Goal: Find specific page/section: Find specific page/section

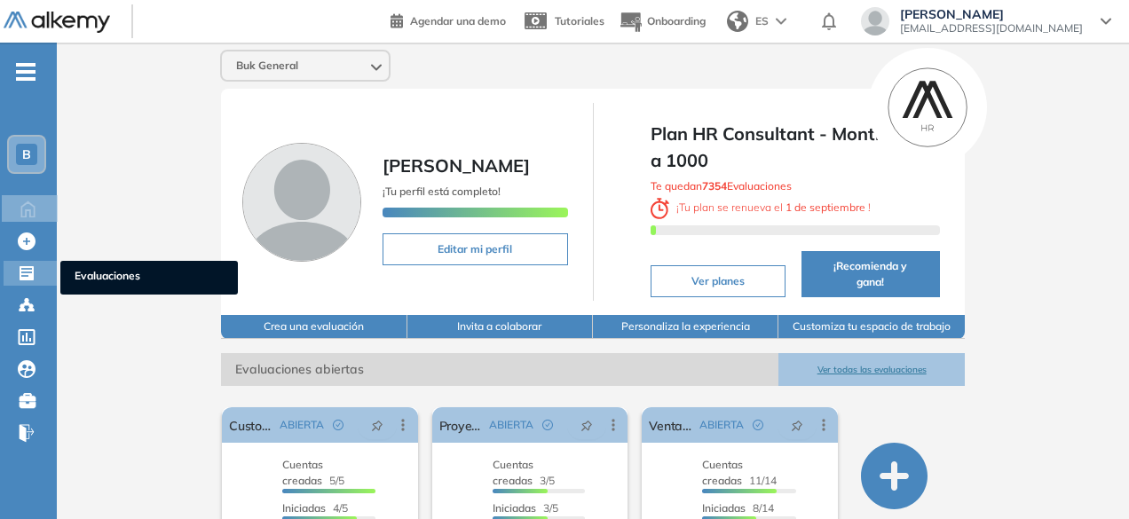
click at [22, 272] on icon at bounding box center [27, 273] width 18 height 18
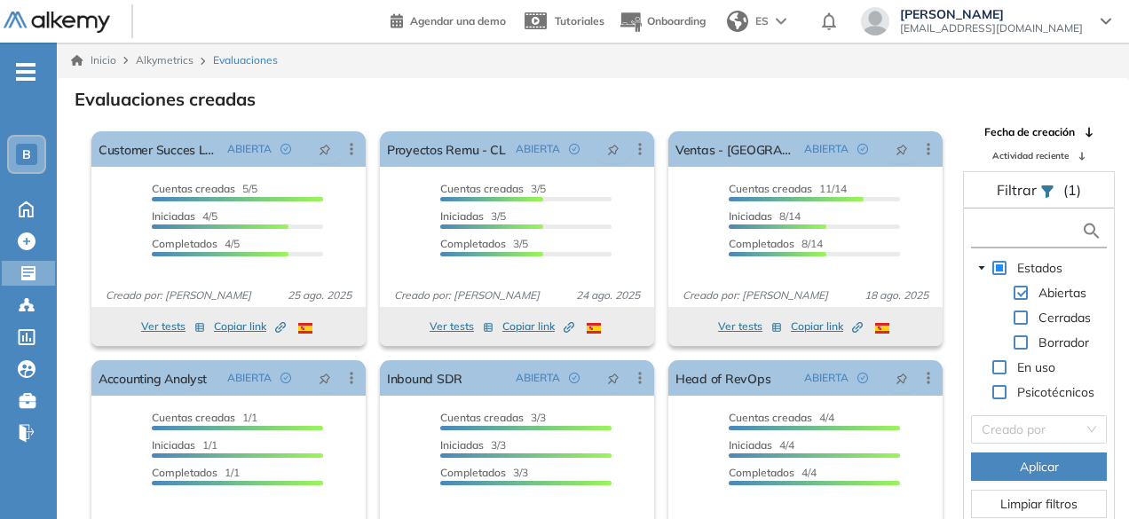
click at [1022, 224] on input "text" at bounding box center [1028, 231] width 106 height 19
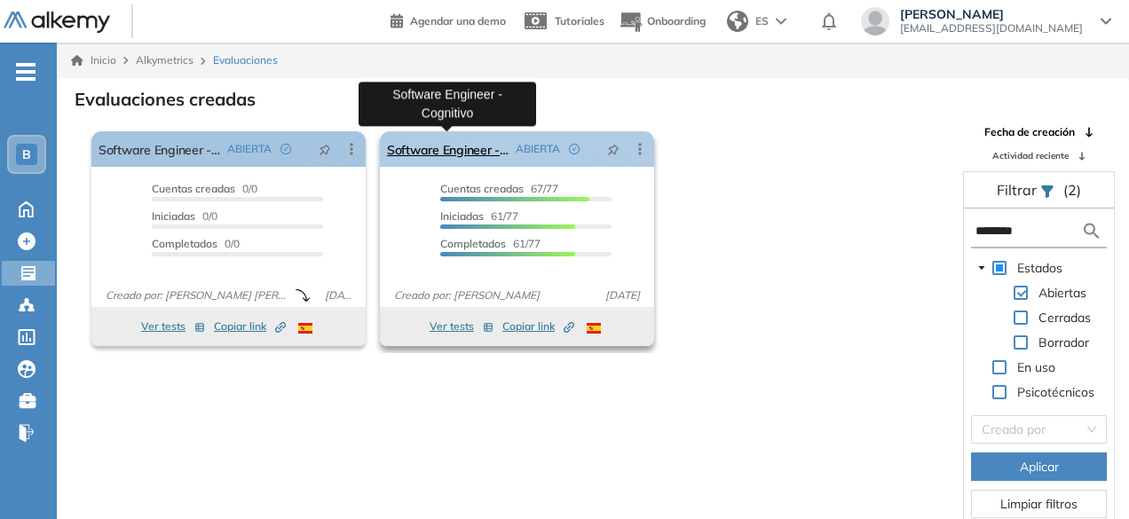
type input "********"
click at [433, 153] on link "Software Engineer - Cognitivo" at bounding box center [448, 148] width 122 height 35
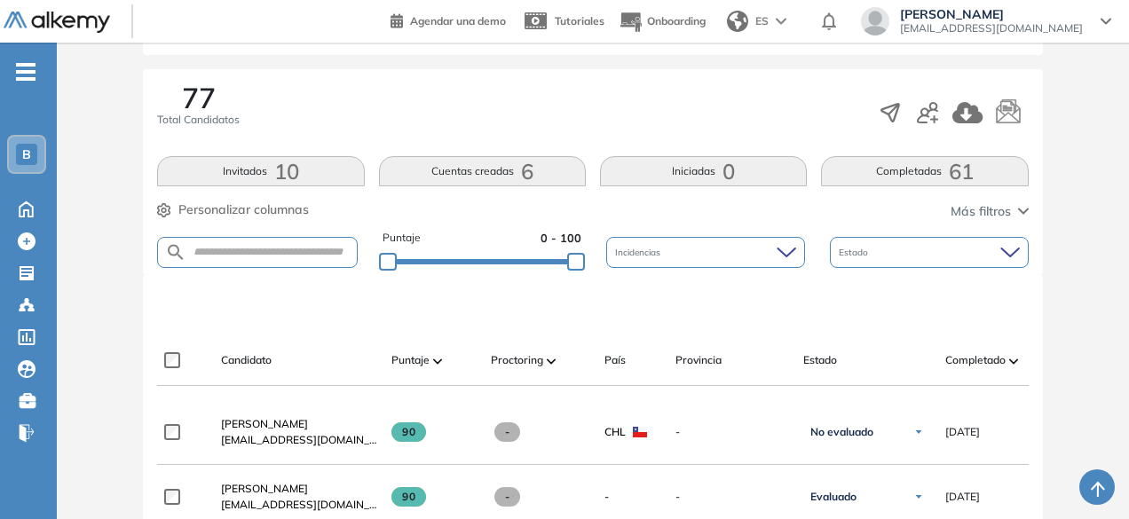
click at [907, 171] on button "Completadas 61" at bounding box center [924, 171] width 207 height 30
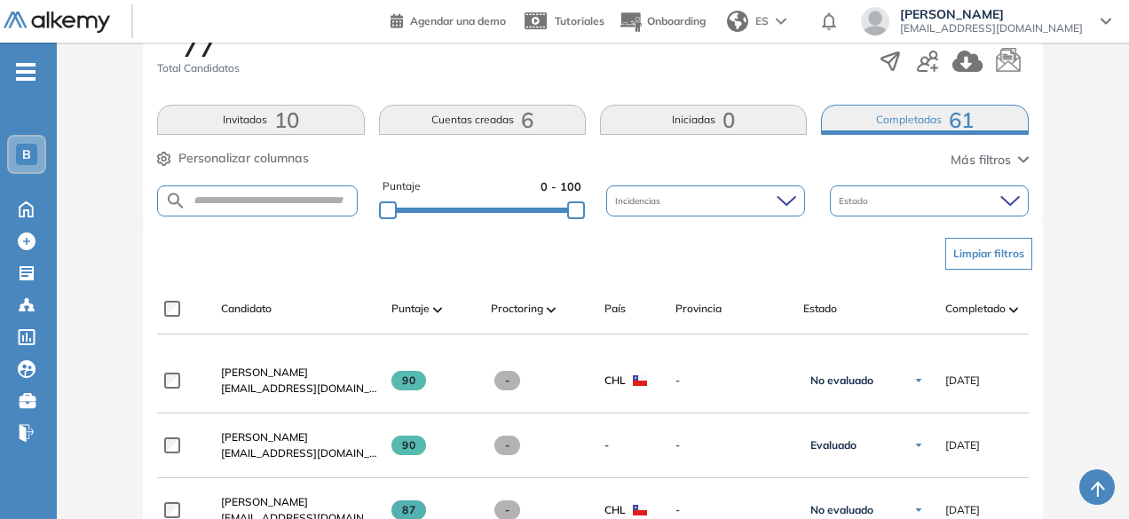
scroll to position [266, 0]
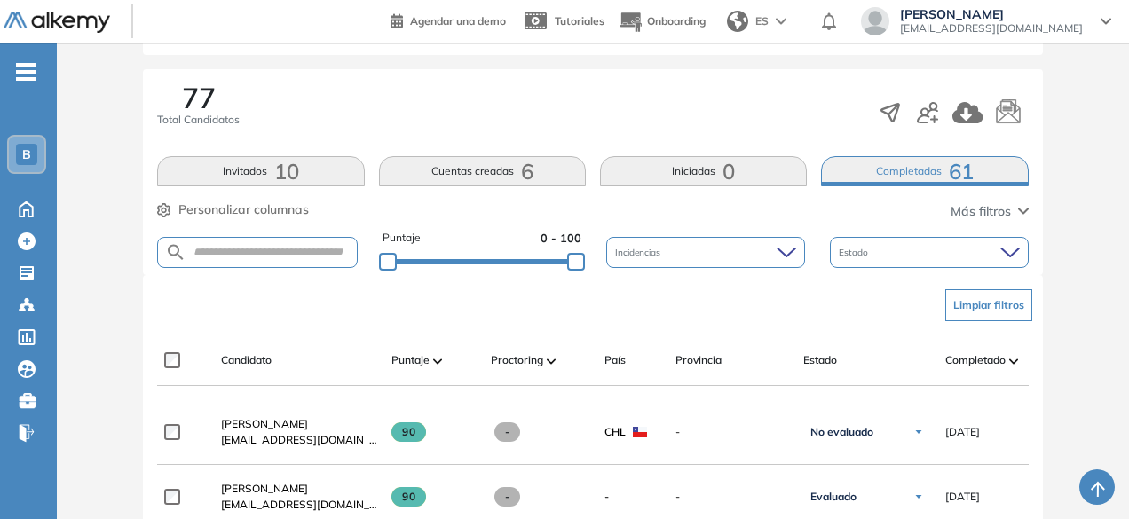
click at [259, 237] on form at bounding box center [257, 252] width 200 height 31
click at [259, 241] on form at bounding box center [257, 252] width 200 height 31
click at [261, 252] on input "text" at bounding box center [270, 252] width 169 height 13
type input "*****"
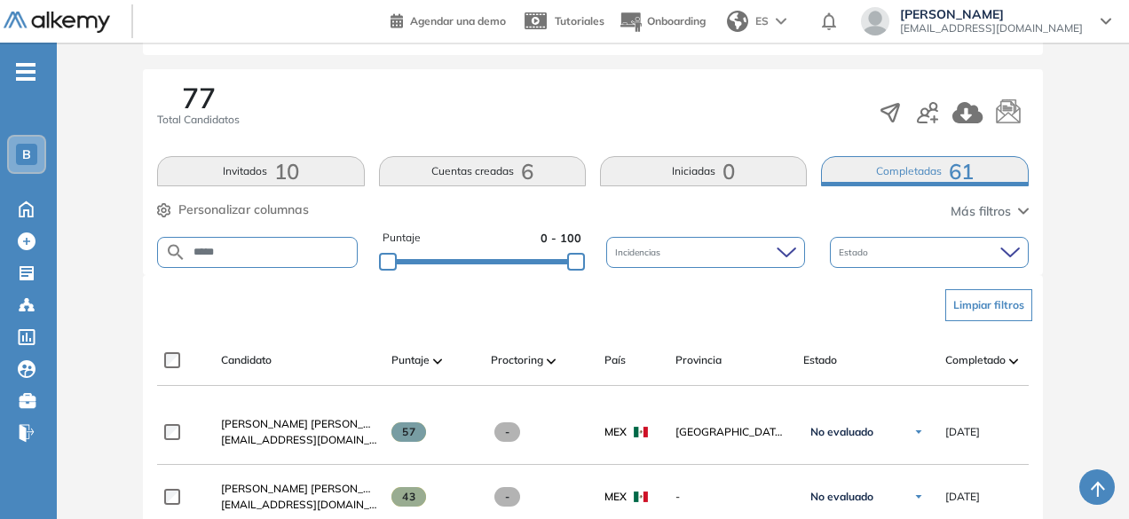
scroll to position [355, 0]
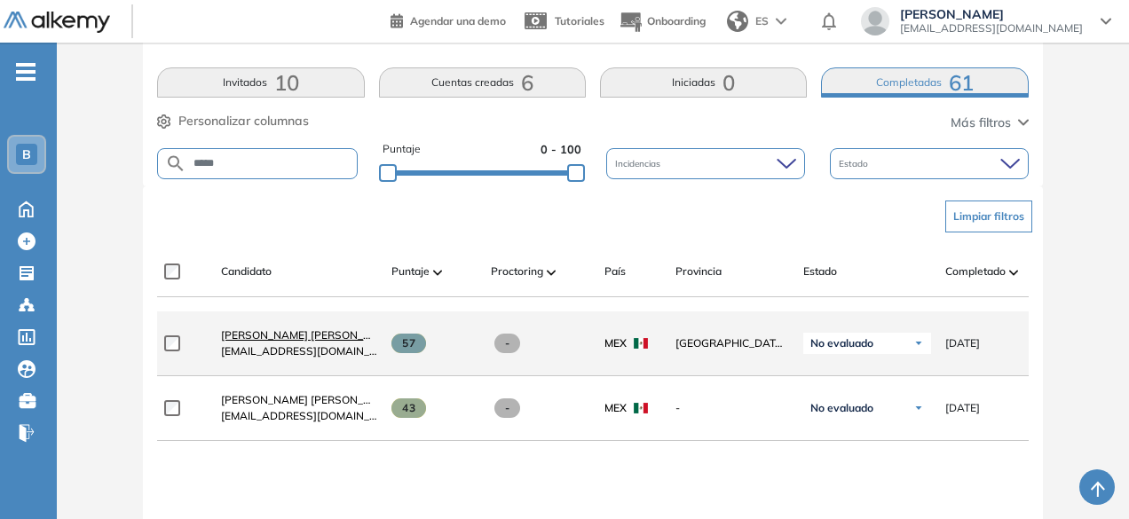
click at [311, 342] on span "[PERSON_NAME] [PERSON_NAME]" at bounding box center [309, 334] width 177 height 13
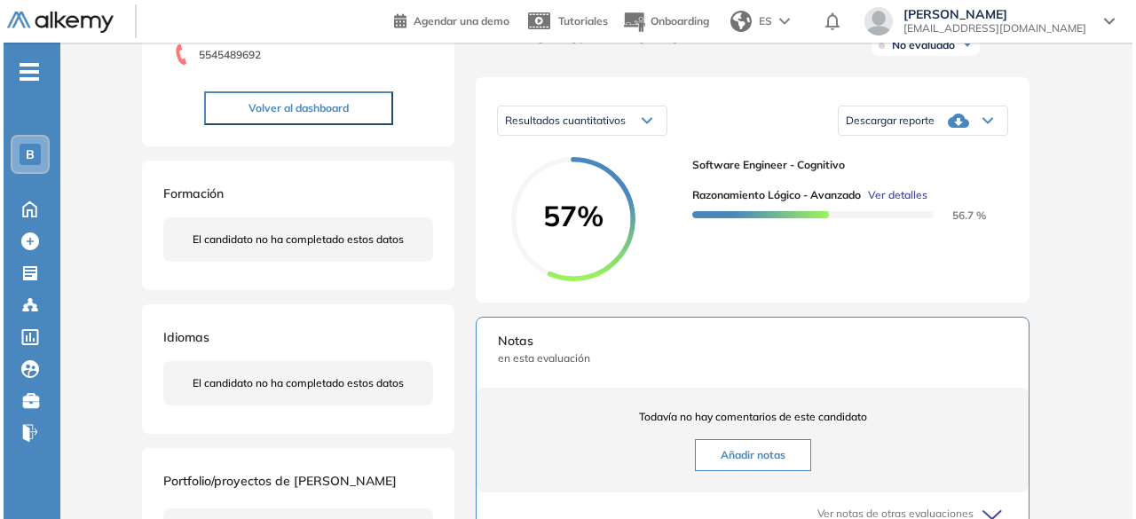
scroll to position [266, 0]
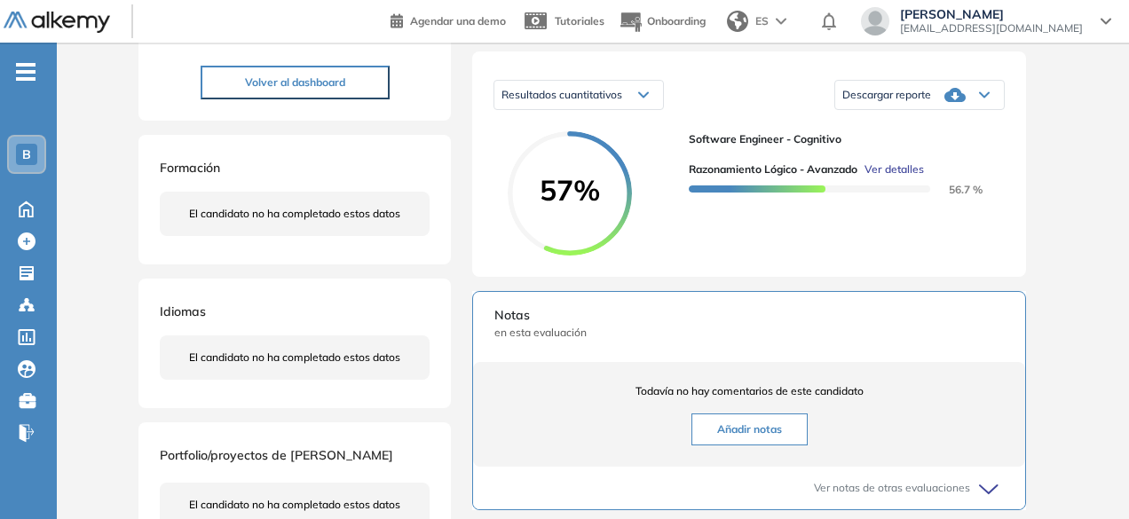
click at [902, 195] on div at bounding box center [809, 187] width 241 height 20
click at [903, 177] on span "Ver detalles" at bounding box center [893, 169] width 59 height 16
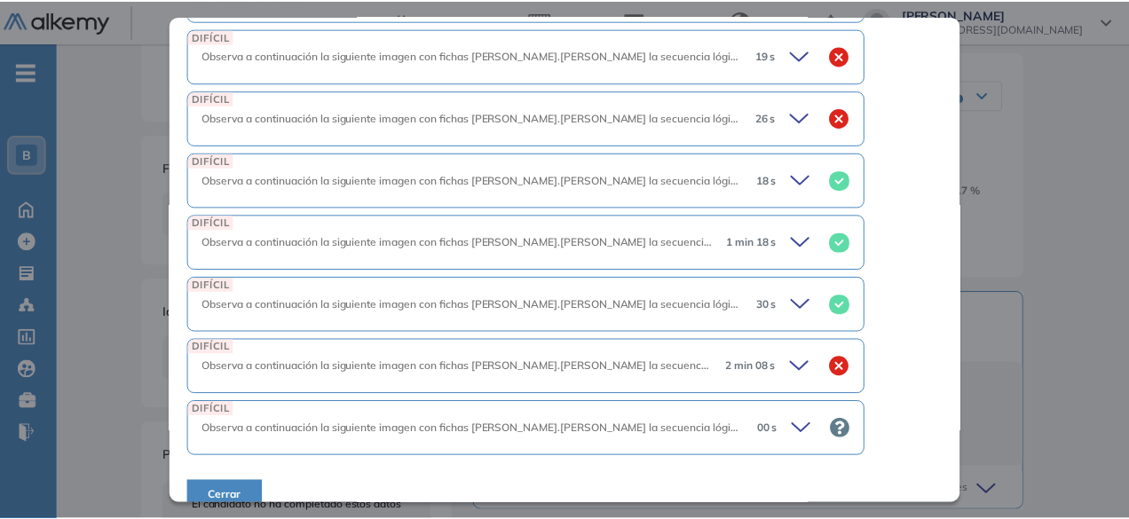
scroll to position [2321, 48]
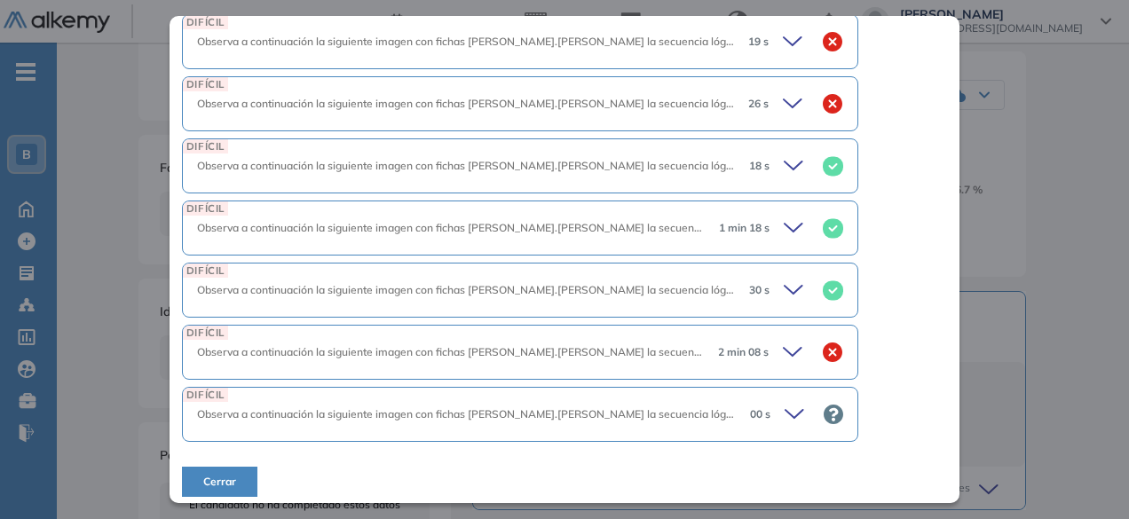
click at [1091, 335] on div "Inicio Alkymetrics Evaluaciones Dashboard Candidato Razonamiento Lógico - Avanz…" at bounding box center [593, 331] width 1072 height 1111
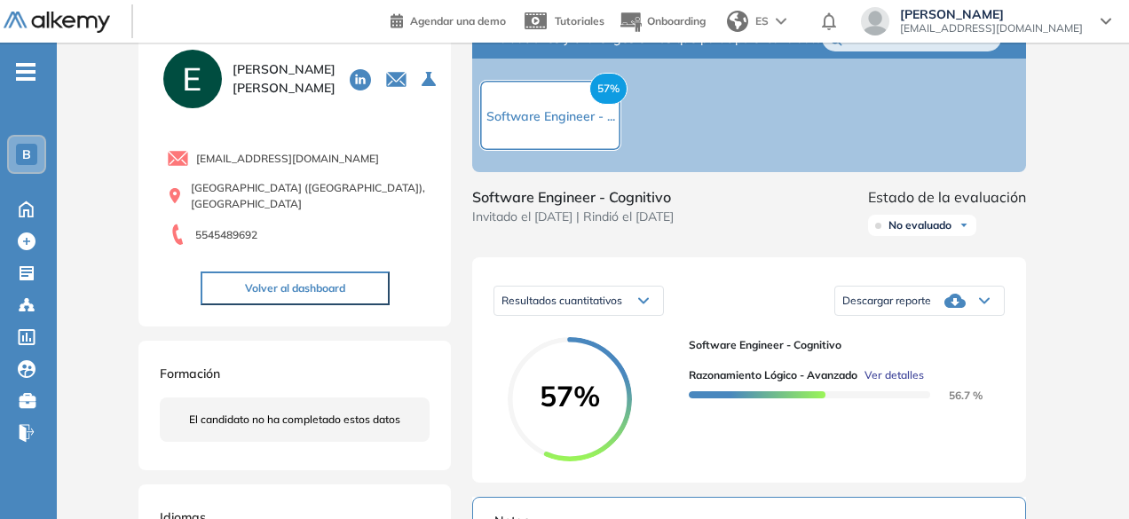
scroll to position [0, 0]
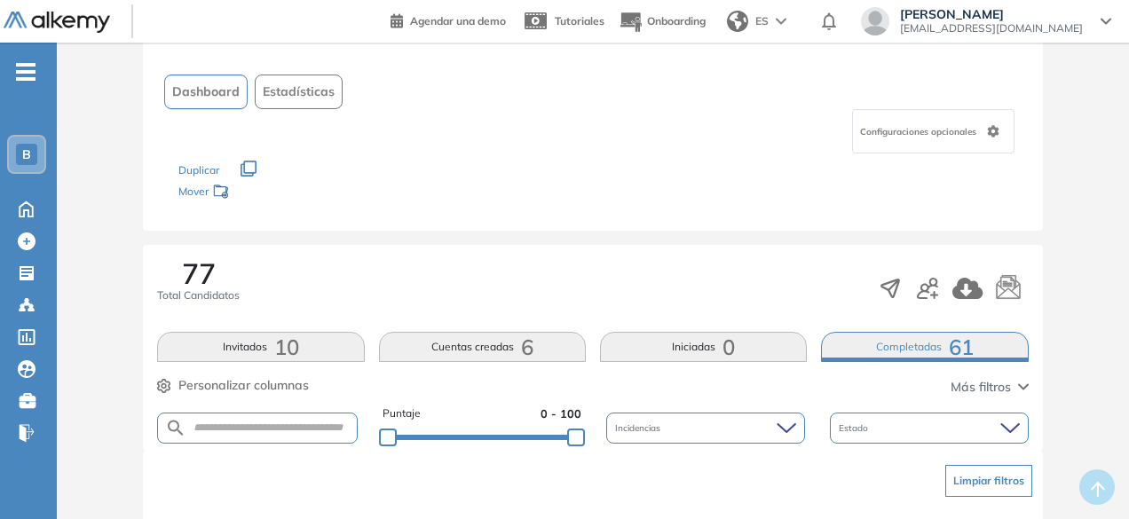
scroll to position [177, 0]
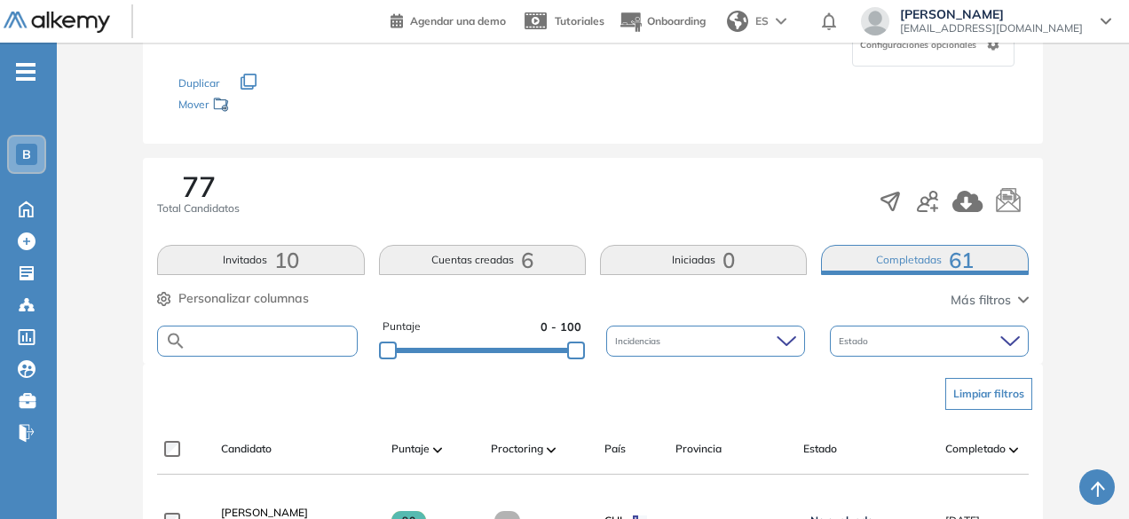
click at [295, 340] on input "text" at bounding box center [270, 341] width 169 height 13
type input "******"
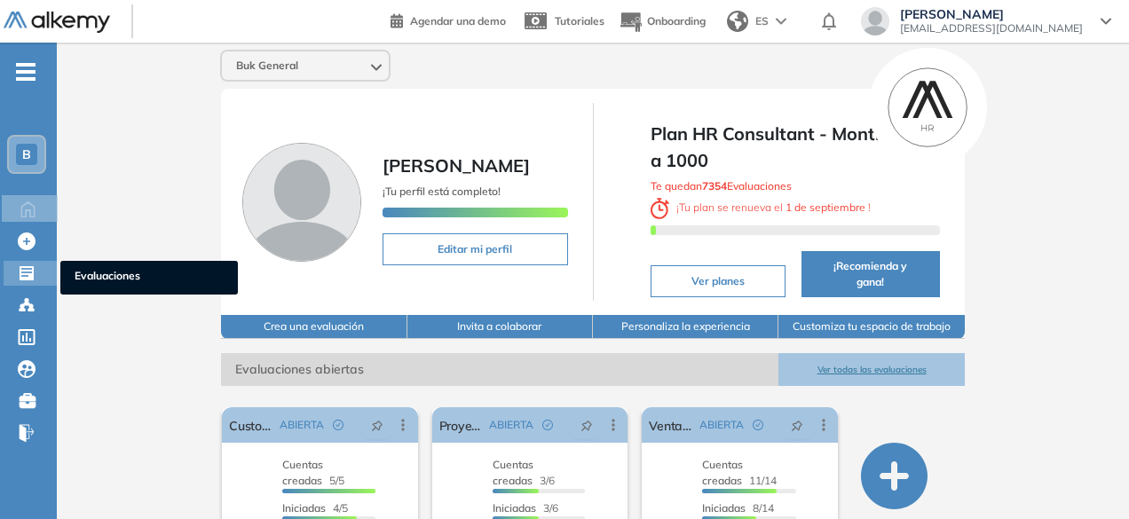
click at [34, 278] on icon at bounding box center [27, 273] width 14 height 14
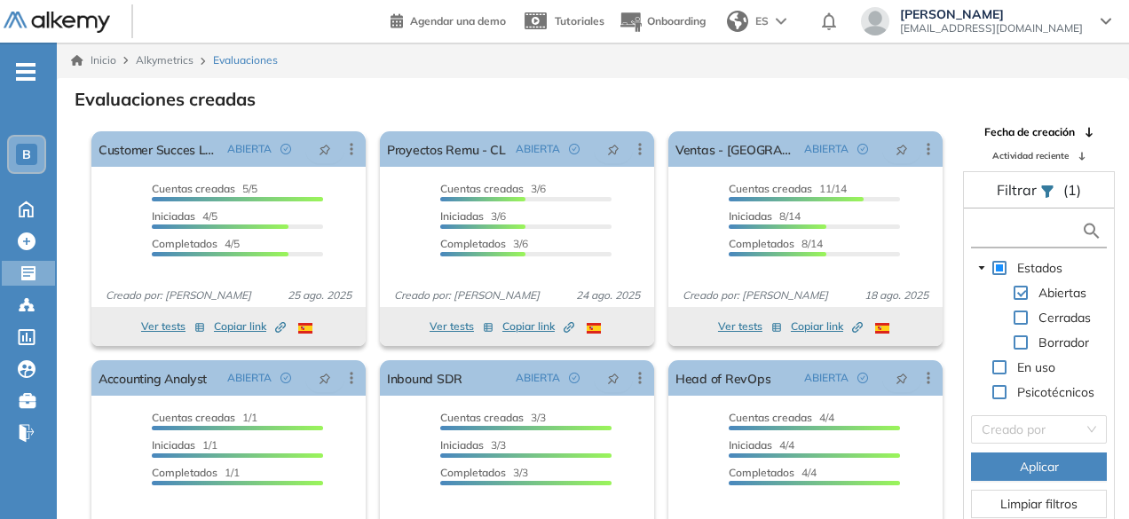
click at [1012, 233] on input "text" at bounding box center [1028, 231] width 106 height 19
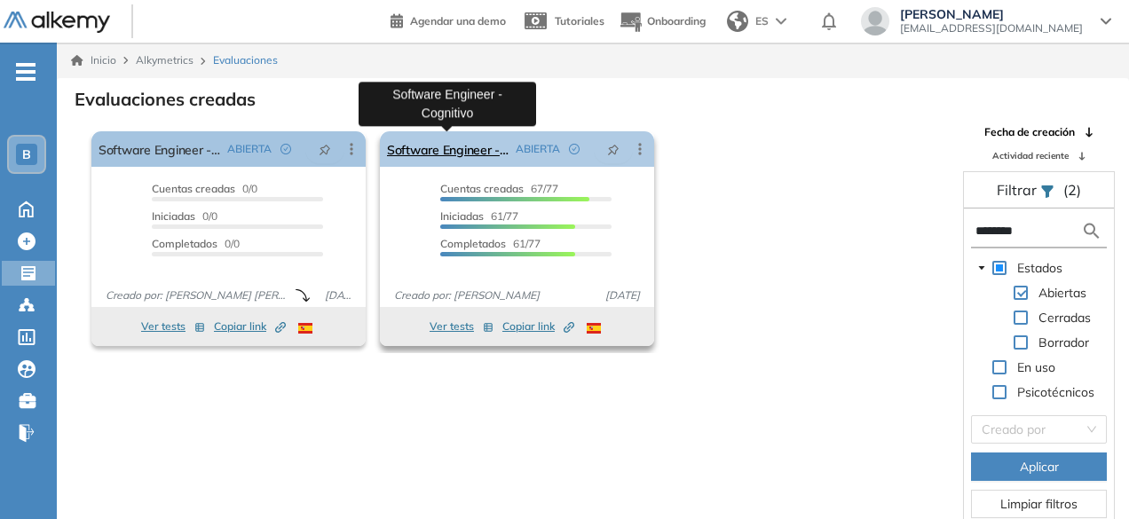
type input "********"
click at [480, 144] on link "Software Engineer - Cognitivo" at bounding box center [448, 148] width 122 height 35
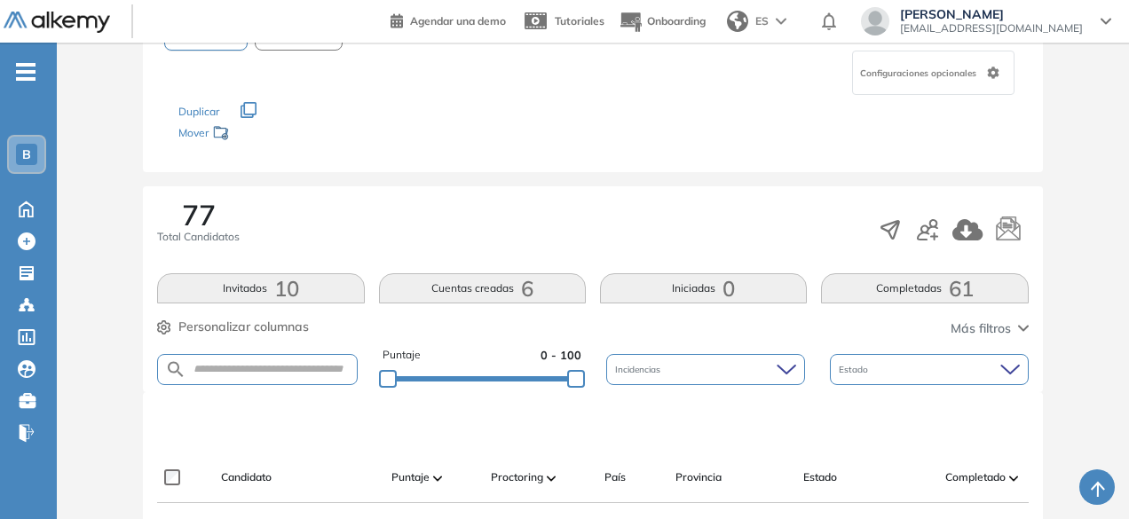
scroll to position [145, 0]
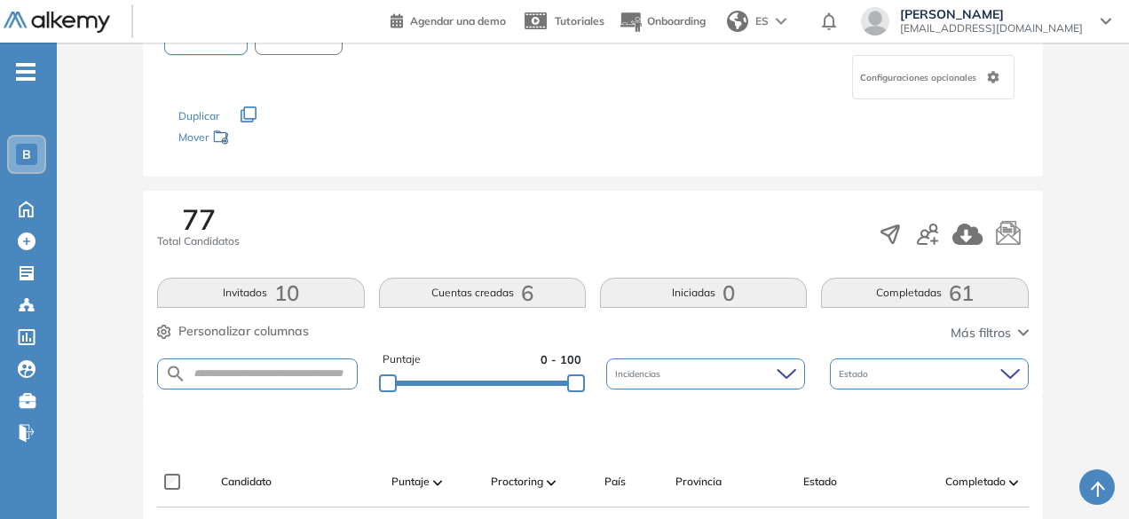
click at [933, 287] on button "Completadas 61" at bounding box center [924, 293] width 207 height 30
